Goal: Information Seeking & Learning: Learn about a topic

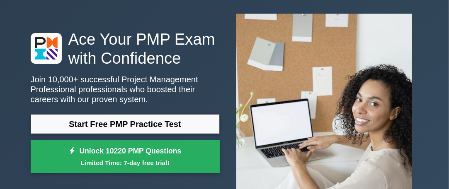
scroll to position [48, 0]
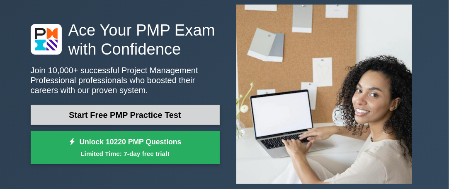
click at [140, 111] on link "Start Free PMP Practice Test" at bounding box center [125, 115] width 189 height 20
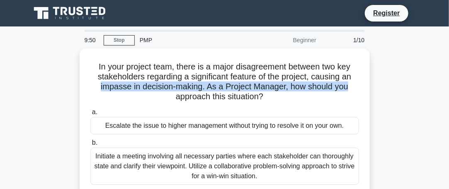
drag, startPoint x: 440, startPoint y: 80, endPoint x: 454, endPoint y: 88, distance: 16.5
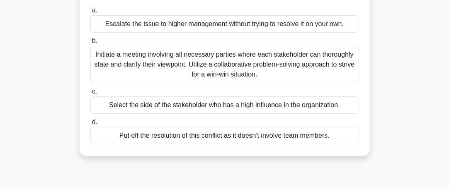
scroll to position [103, 0]
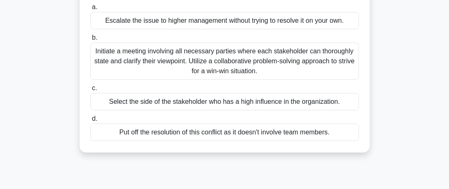
click at [139, 107] on div "Select the side of the stakeholder who has a high influence in the organization." at bounding box center [224, 101] width 268 height 17
click at [90, 91] on input "c. Select the side of the stakeholder who has a high influence in the organizat…" at bounding box center [90, 88] width 0 height 5
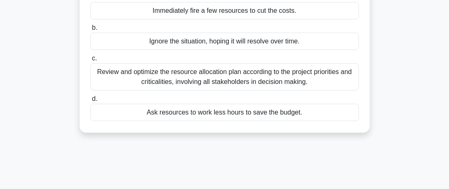
scroll to position [0, 0]
